Goal: Find contact information: Find contact information

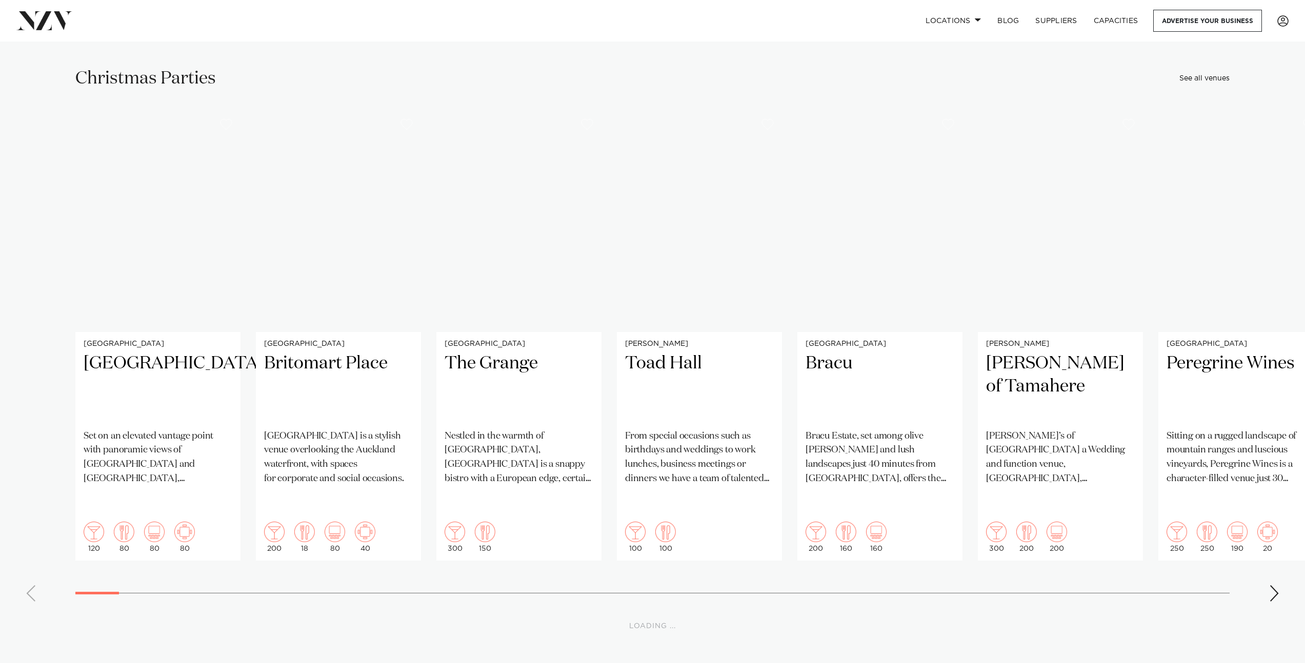
scroll to position [6244, 0]
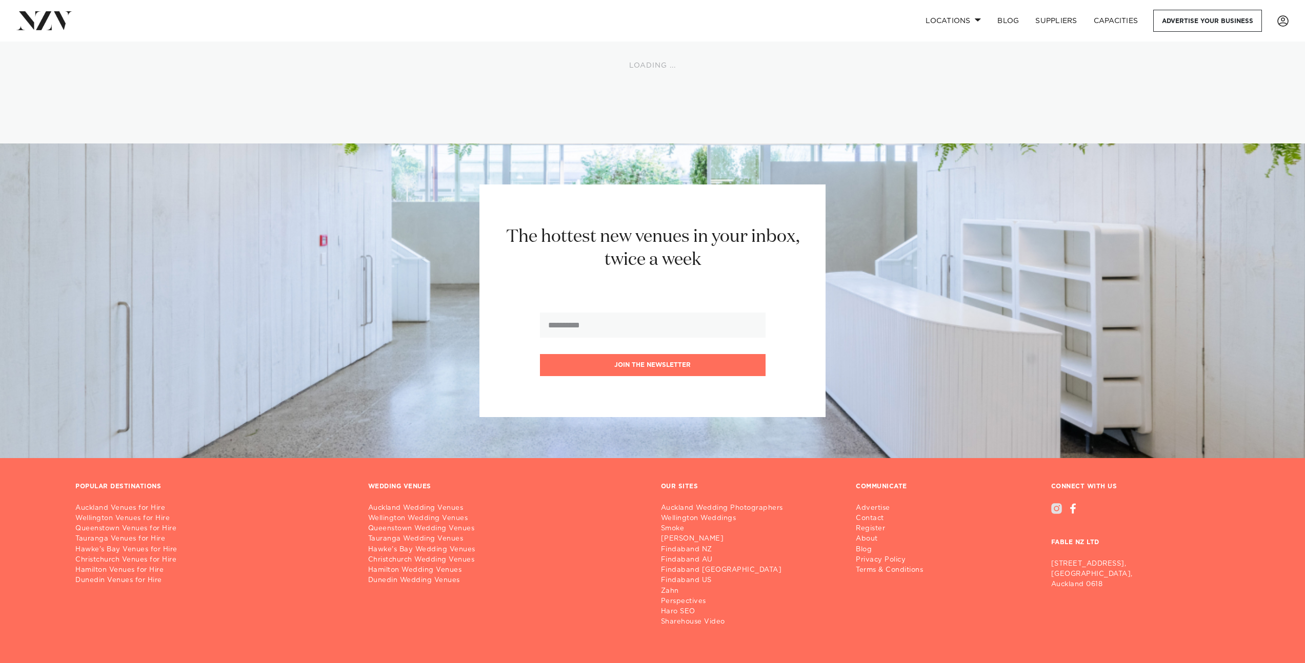
click at [1053, 503] on div at bounding box center [1056, 508] width 11 height 11
drag, startPoint x: 1074, startPoint y: 500, endPoint x: 1083, endPoint y: 501, distance: 9.2
click at [1083, 514] on h3 "FABLE NZ LTD" at bounding box center [1140, 534] width 179 height 41
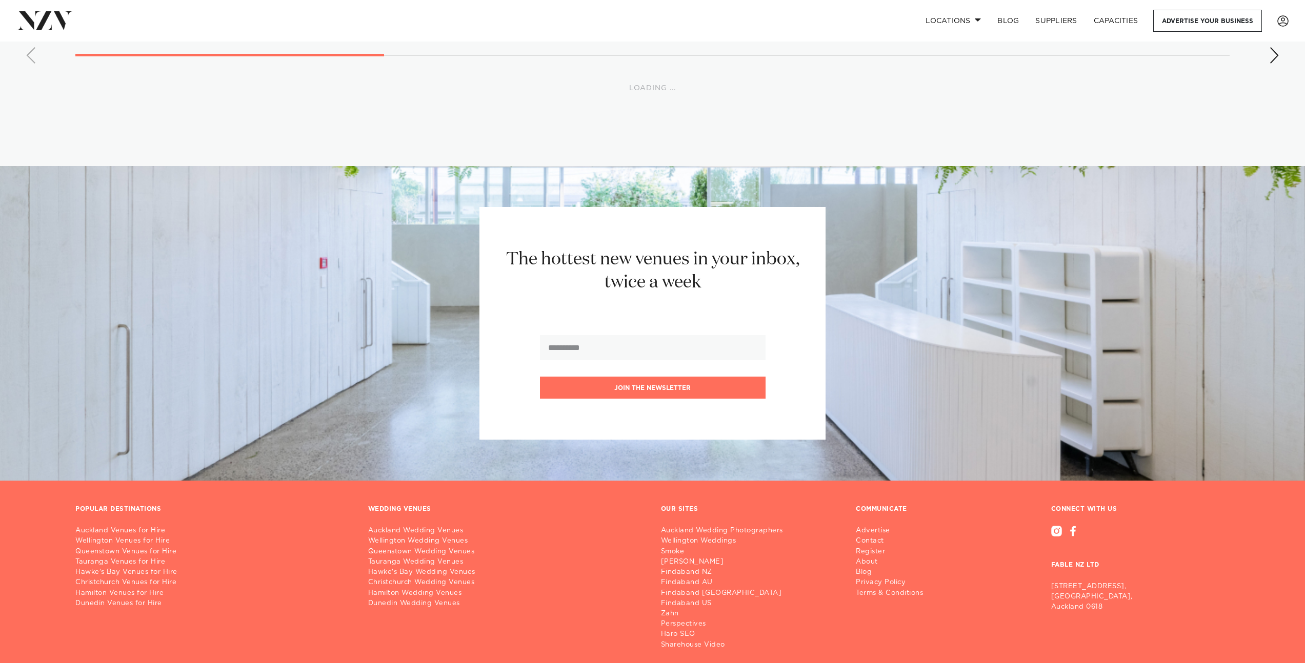
click at [1059, 537] on h3 "FABLE NZ LTD" at bounding box center [1140, 557] width 179 height 41
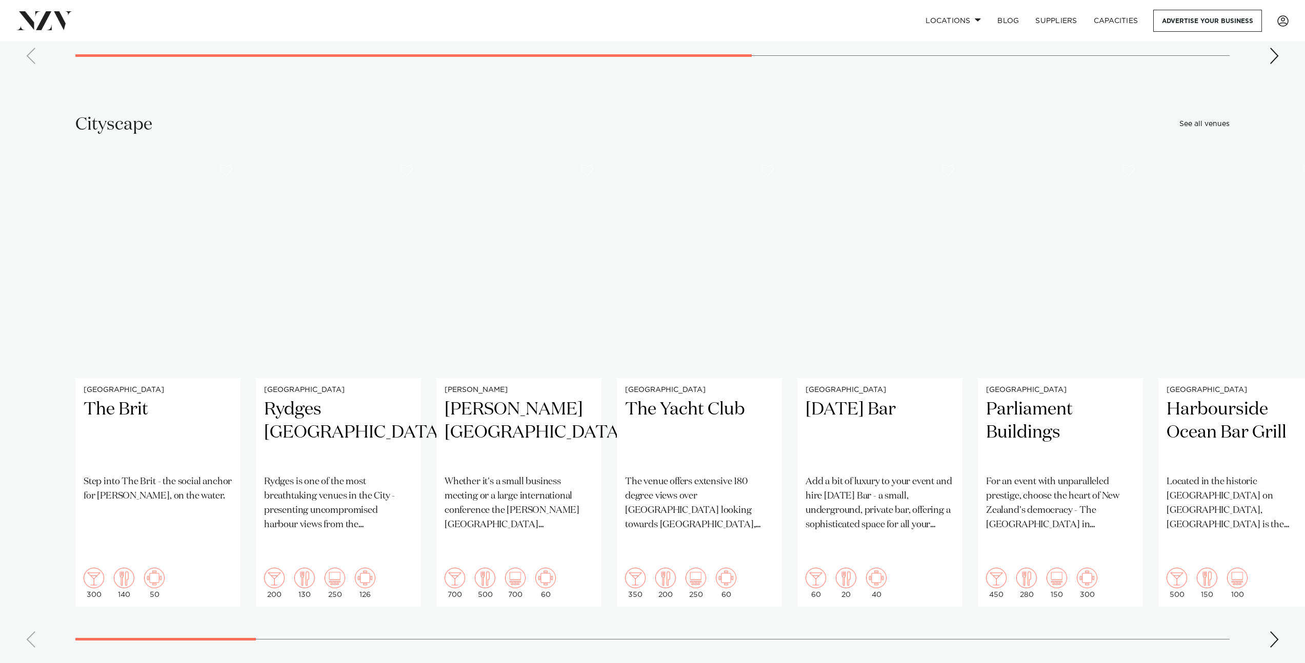
scroll to position [13536, 0]
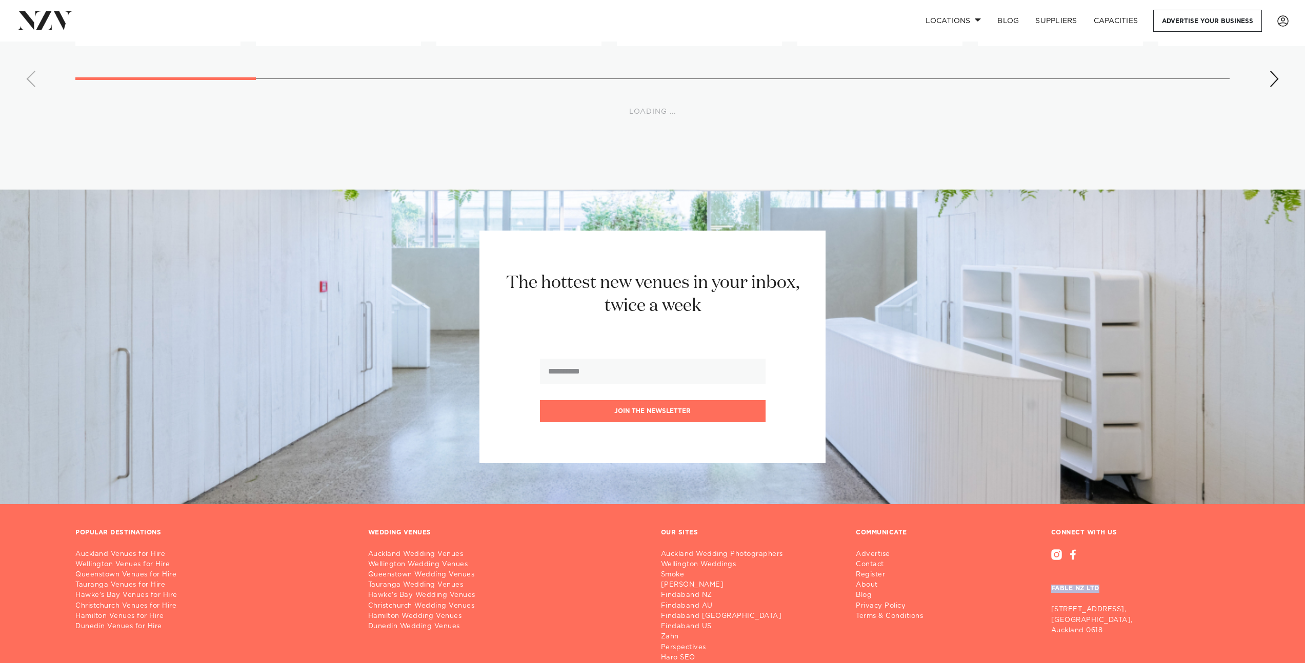
drag, startPoint x: 1051, startPoint y: 501, endPoint x: 1105, endPoint y: 502, distance: 54.4
click at [1105, 560] on h3 "FABLE NZ LTD" at bounding box center [1140, 580] width 179 height 41
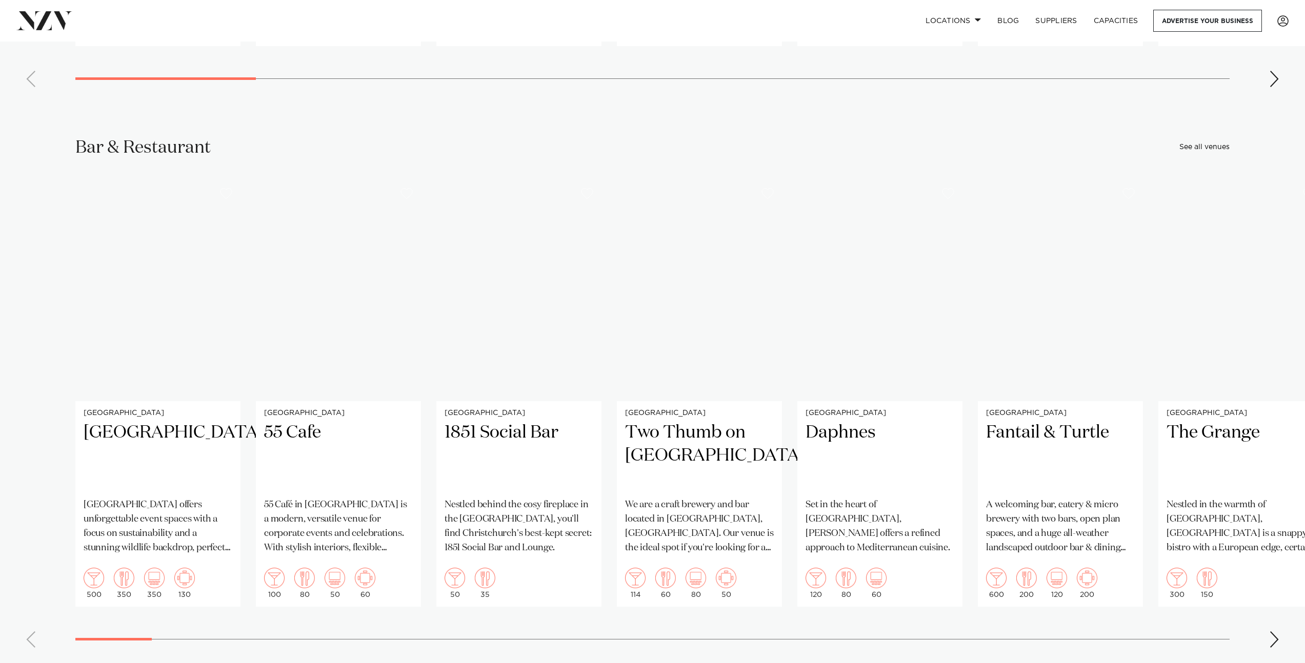
copy h3 "FABLE NZ LTD"
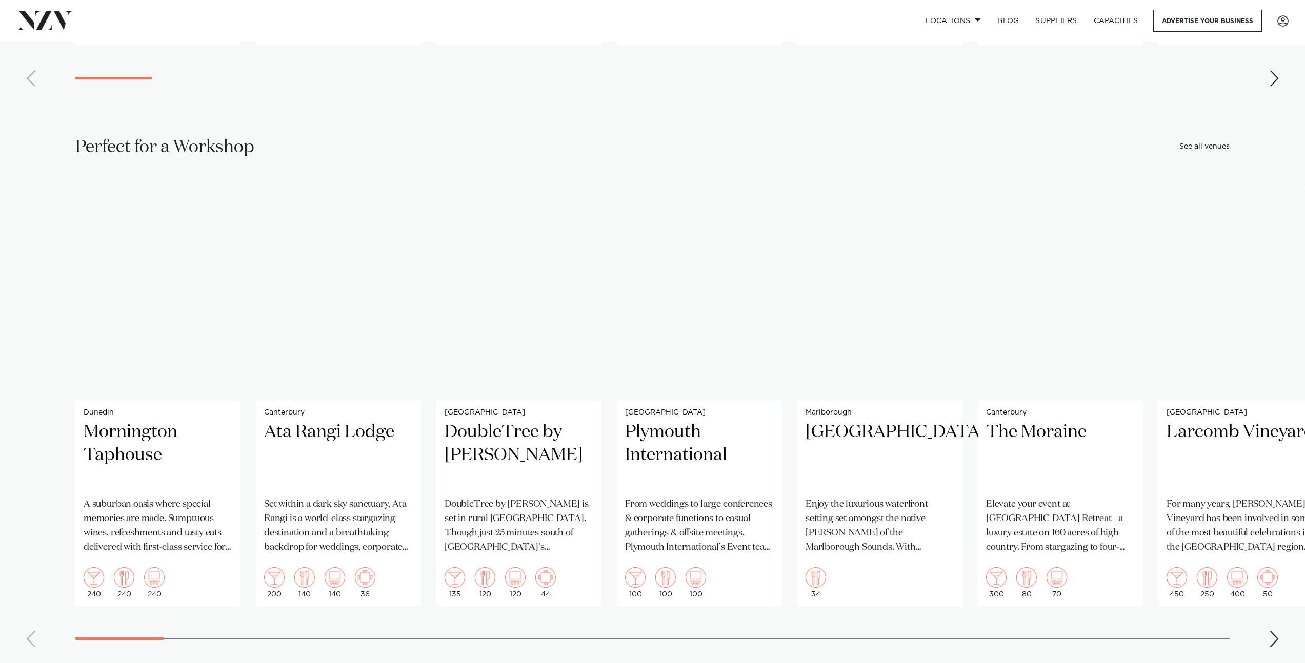
scroll to position [14659, 0]
